Goal: Navigation & Orientation: Find specific page/section

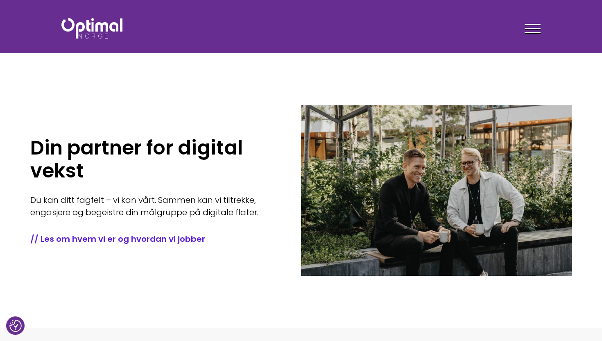
click at [528, 29] on div at bounding box center [533, 30] width 16 height 20
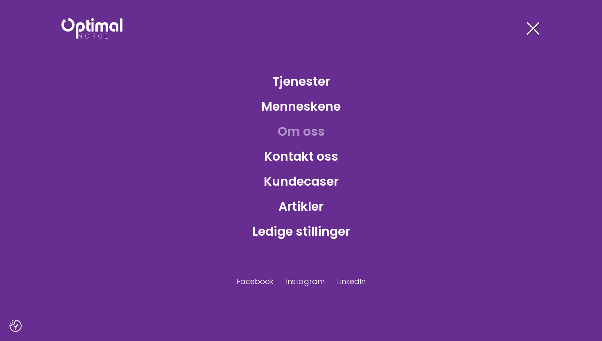
click at [297, 133] on link "Om oss" at bounding box center [301, 131] width 60 height 27
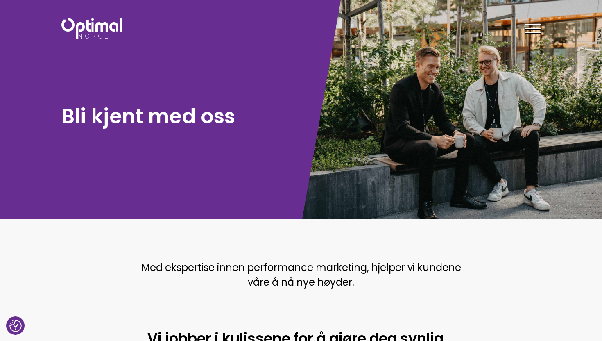
click at [532, 26] on div at bounding box center [533, 30] width 16 height 20
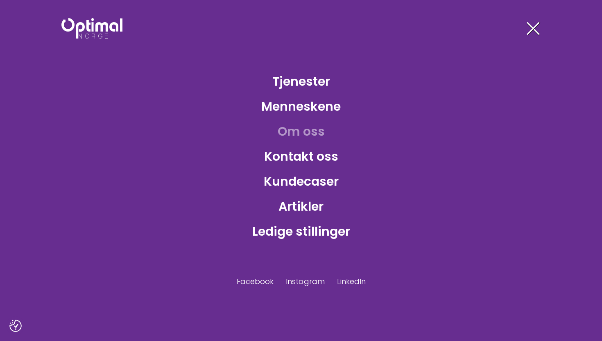
click at [533, 29] on span at bounding box center [533, 28] width 13 height 13
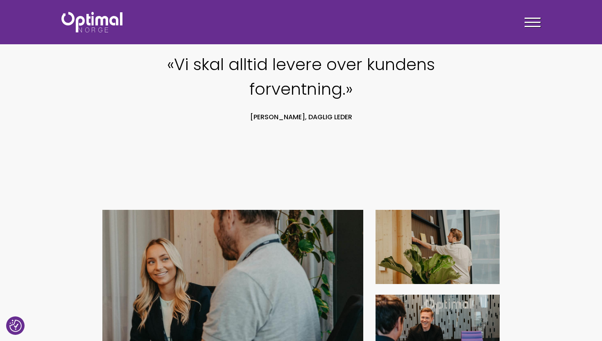
scroll to position [668, 0]
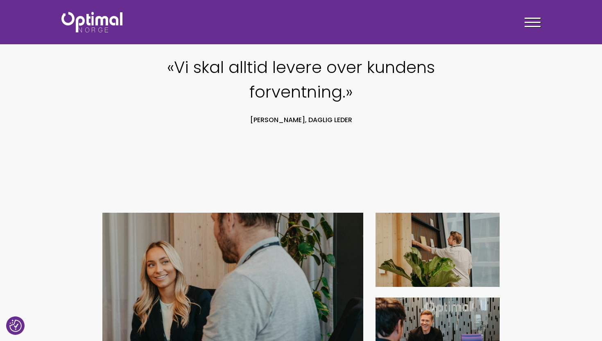
click at [104, 23] on img at bounding box center [91, 22] width 61 height 20
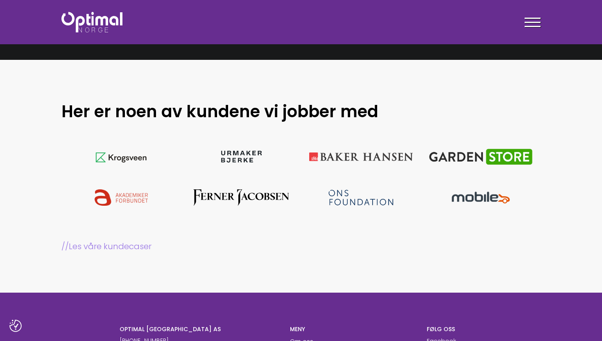
scroll to position [682, 0]
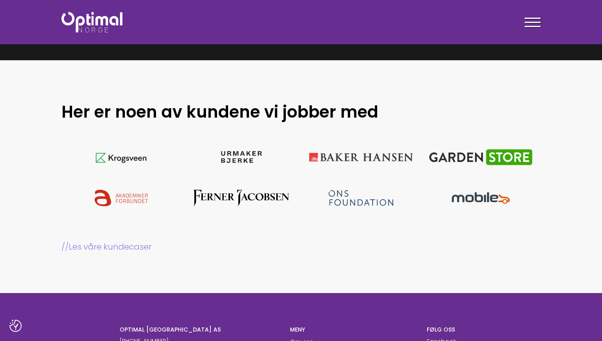
click at [138, 248] on link "// Les våre kundecaser" at bounding box center [300, 246] width 479 height 11
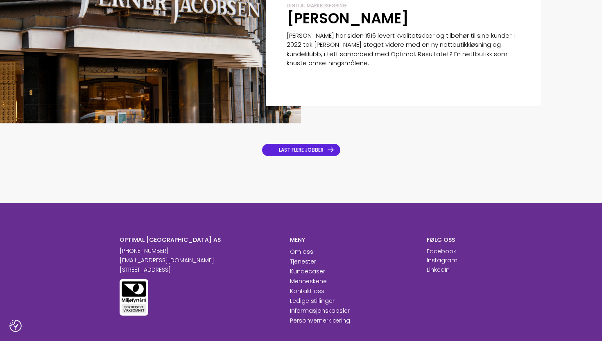
scroll to position [713, 0]
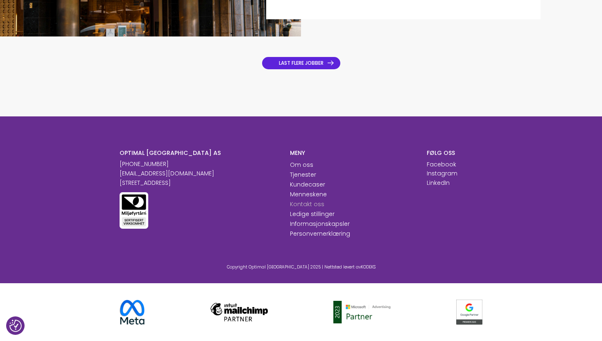
click at [305, 204] on link "Kontakt oss" at bounding box center [307, 204] width 34 height 8
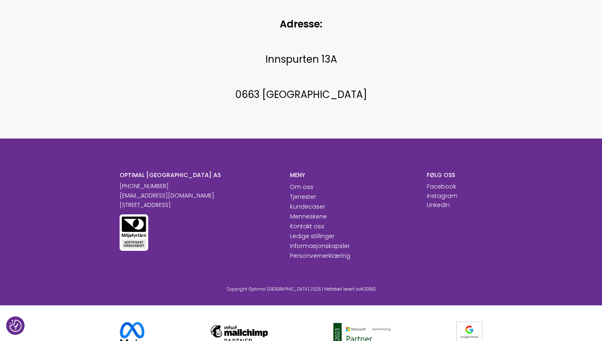
scroll to position [471, 0]
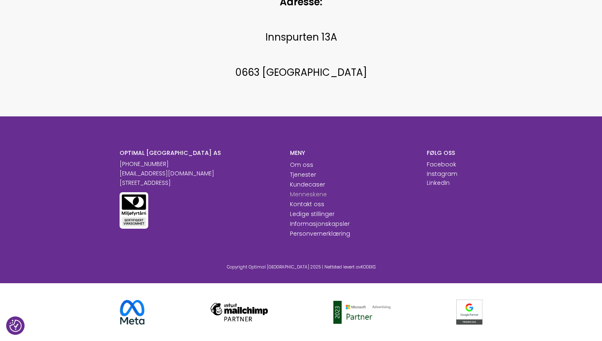
click at [304, 195] on link "Menneskene" at bounding box center [308, 194] width 37 height 8
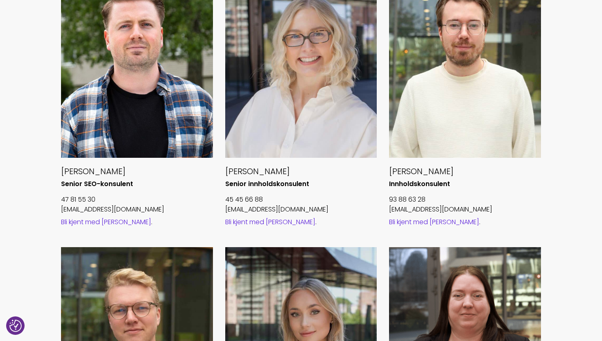
scroll to position [674, 0]
